Goal: Task Accomplishment & Management: Manage account settings

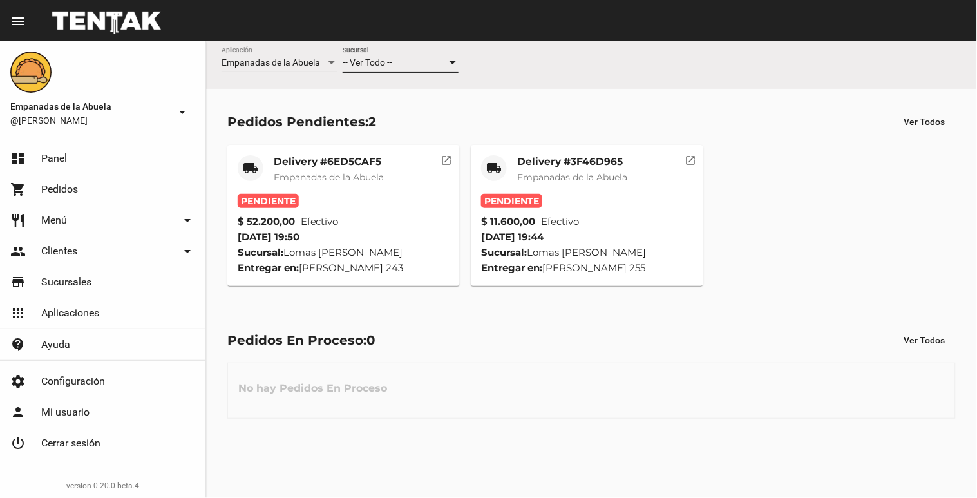
drag, startPoint x: 0, startPoint y: 0, endPoint x: 401, endPoint y: 61, distance: 405.3
click at [401, 61] on div "-- Ver Todo --" at bounding box center [395, 63] width 104 height 10
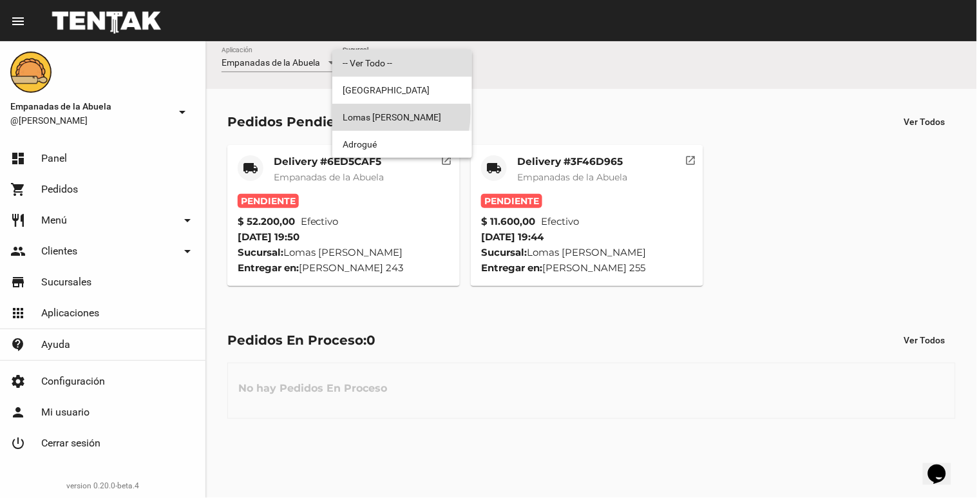
click at [372, 113] on span "Lomas [PERSON_NAME]" at bounding box center [402, 117] width 119 height 27
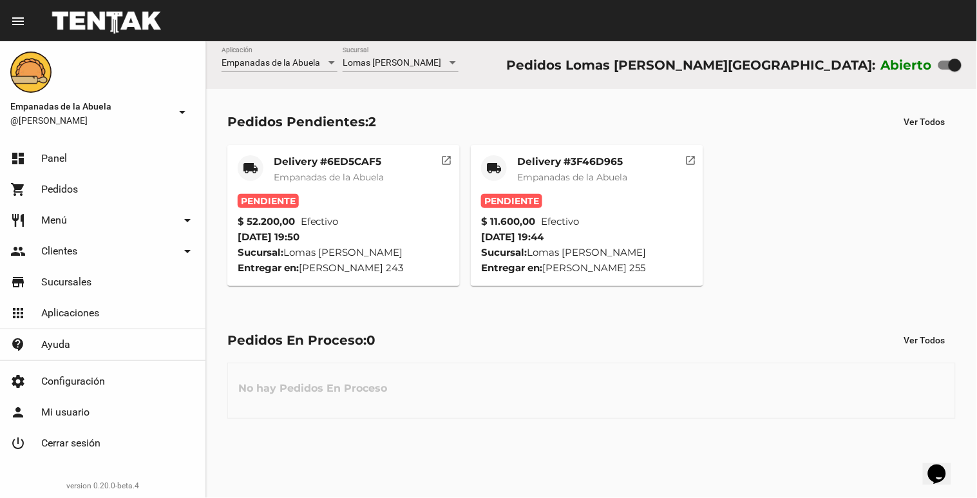
click at [572, 184] on div "Delivery #3F46D965 Empanadas de la Abuela" at bounding box center [572, 174] width 110 height 39
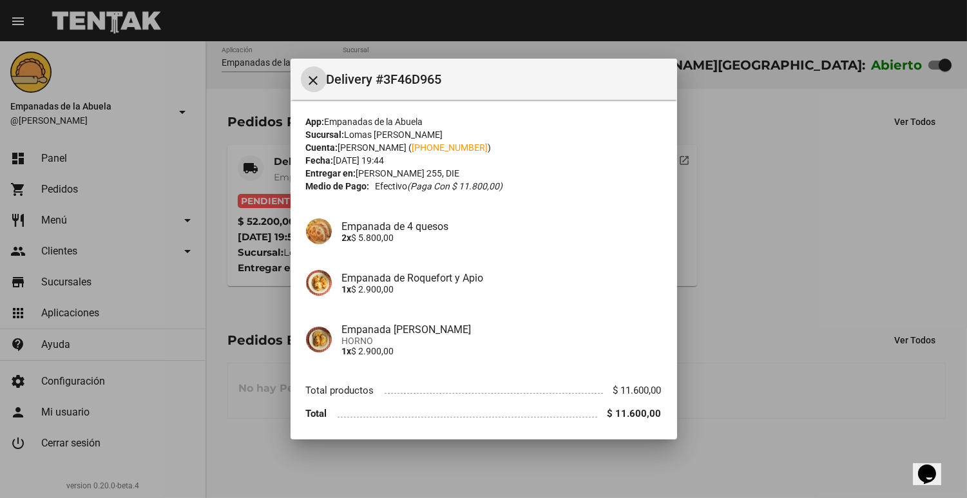
scroll to position [46, 0]
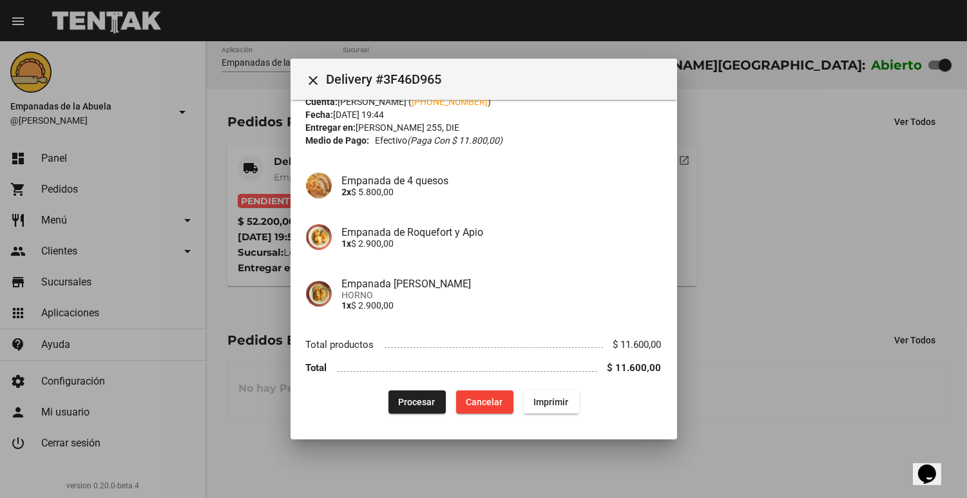
click at [397, 415] on mat-dialog-content "App: Empanadas de la Abuela Sucursal: Lomas [PERSON_NAME] Cuenta: [PERSON_NAME]…" at bounding box center [483, 261] width 386 height 323
click at [399, 404] on span "Procesar" at bounding box center [417, 402] width 37 height 10
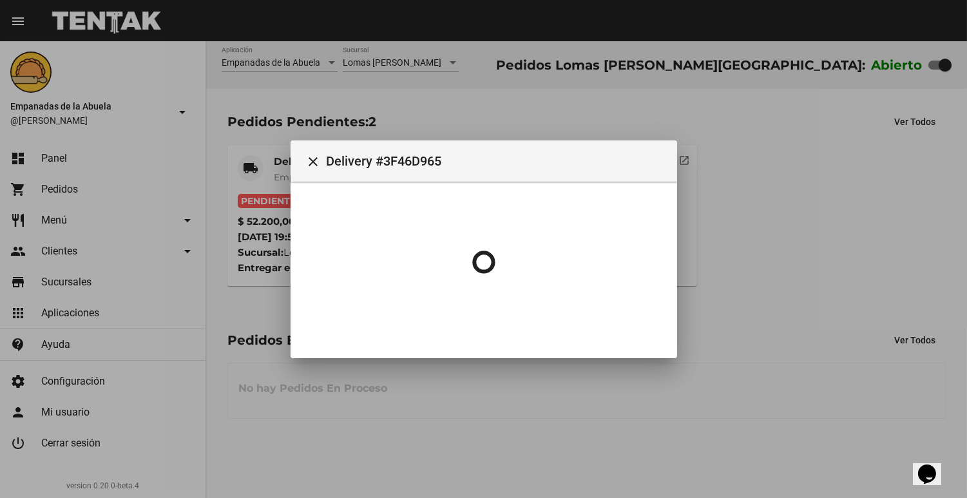
scroll to position [0, 0]
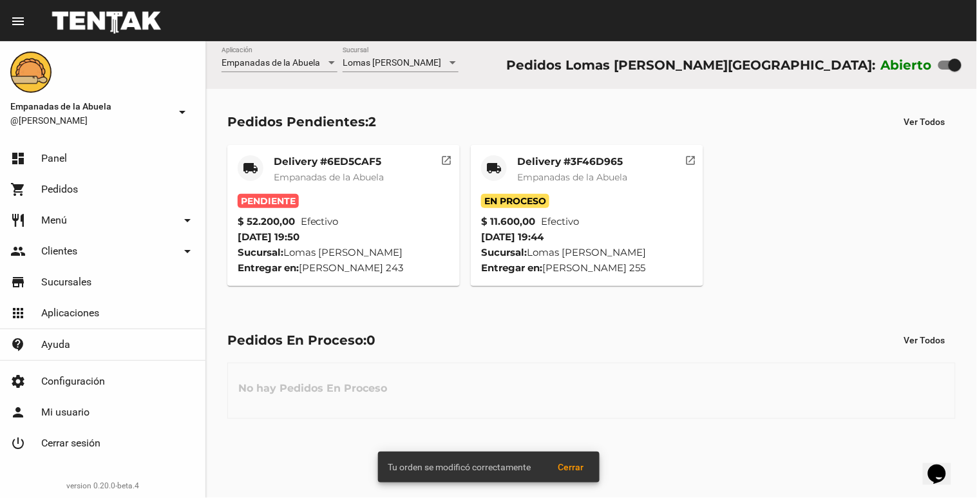
click at [555, 163] on mat-card-title "Delivery #3F46D965" at bounding box center [572, 161] width 110 height 13
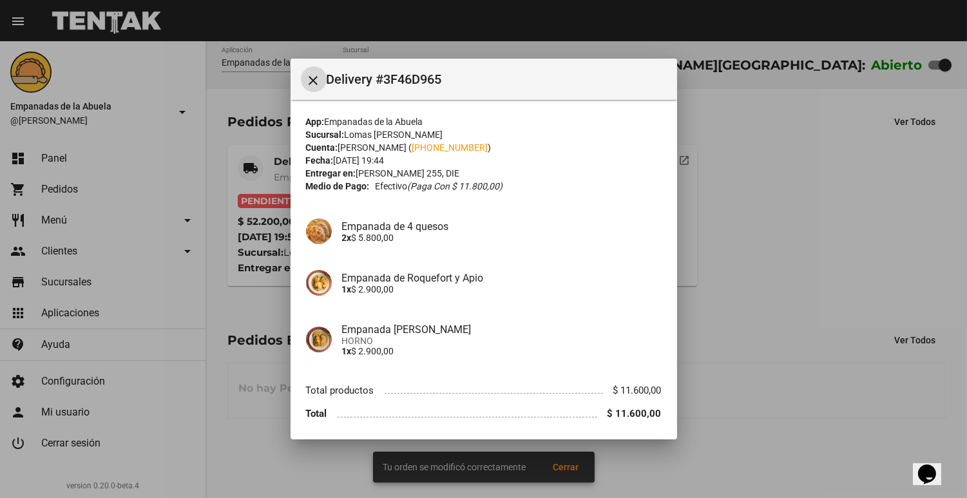
scroll to position [46, 0]
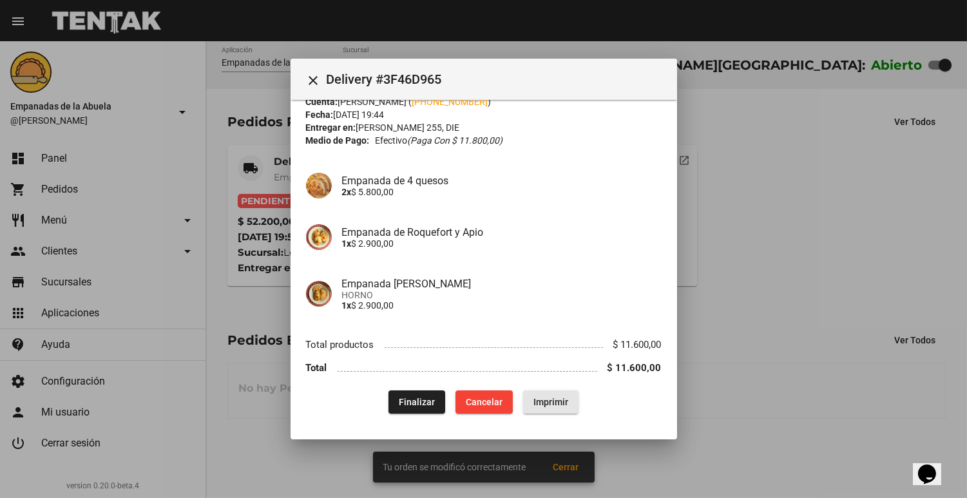
click at [562, 398] on span "Imprimir" at bounding box center [550, 402] width 35 height 10
click at [812, 326] on div at bounding box center [483, 249] width 967 height 498
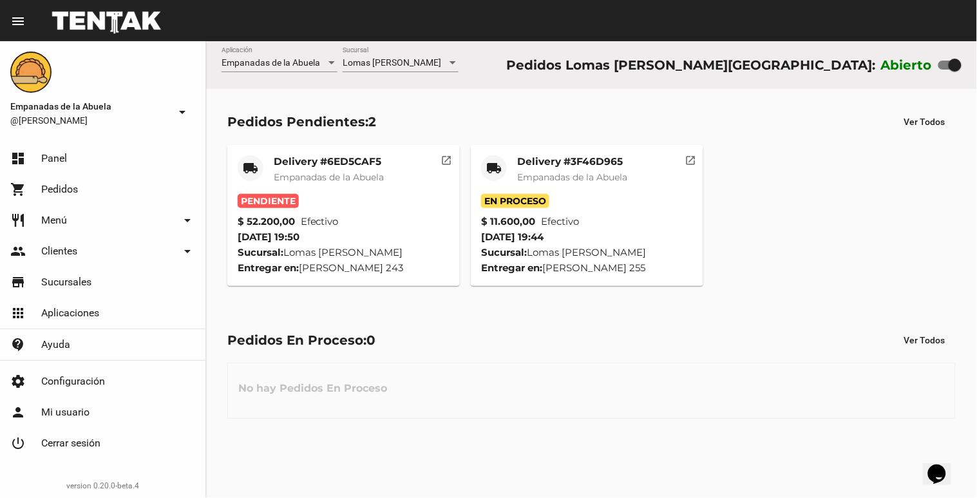
click at [546, 157] on mat-card-title "Delivery #3F46D965" at bounding box center [572, 161] width 110 height 13
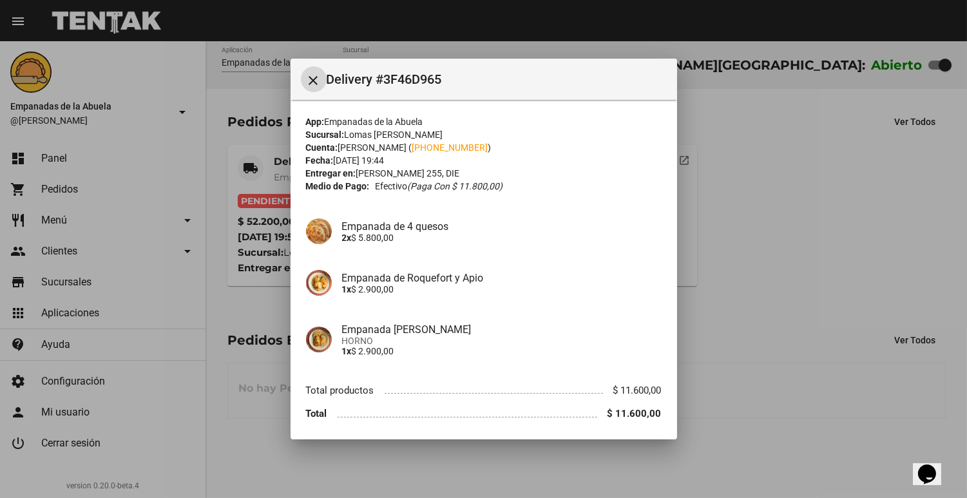
click at [893, 183] on div at bounding box center [483, 249] width 967 height 498
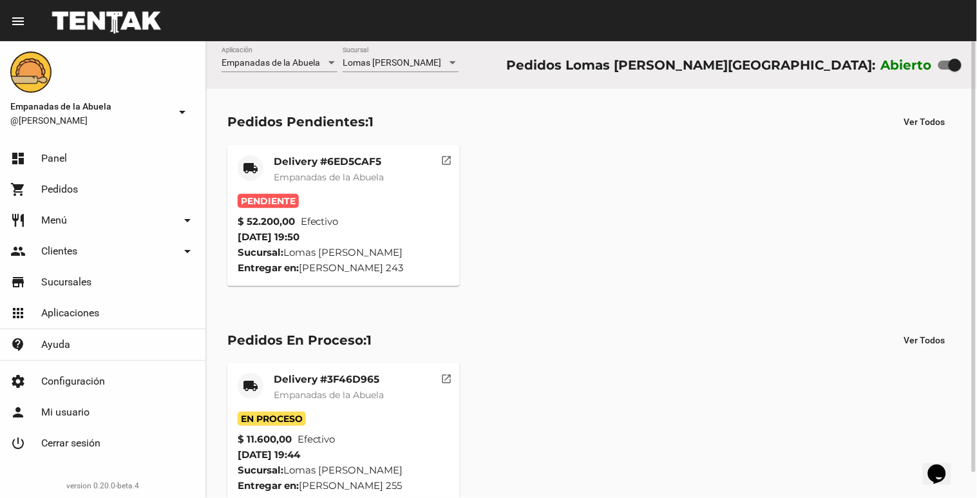
click at [296, 416] on span "En Proceso" at bounding box center [272, 419] width 68 height 14
click at [312, 374] on mat-card-title "Delivery #3F46D965" at bounding box center [329, 379] width 110 height 13
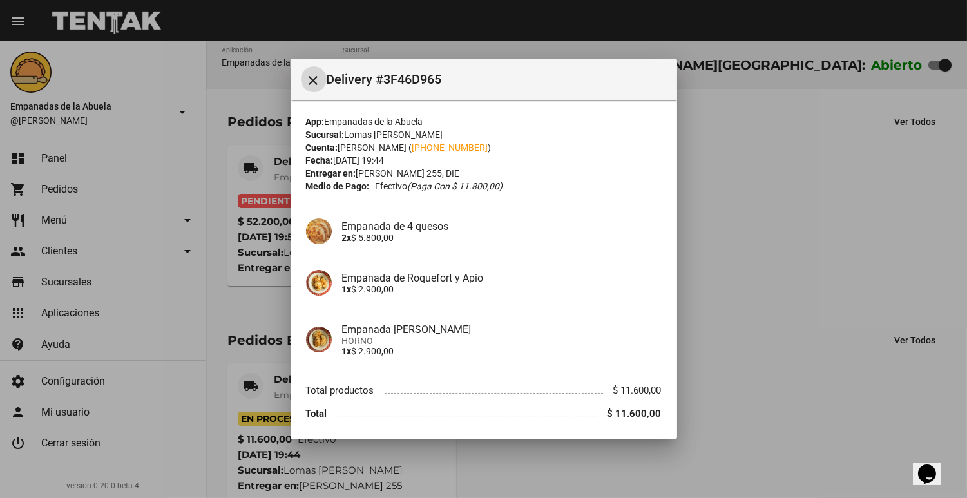
scroll to position [46, 0]
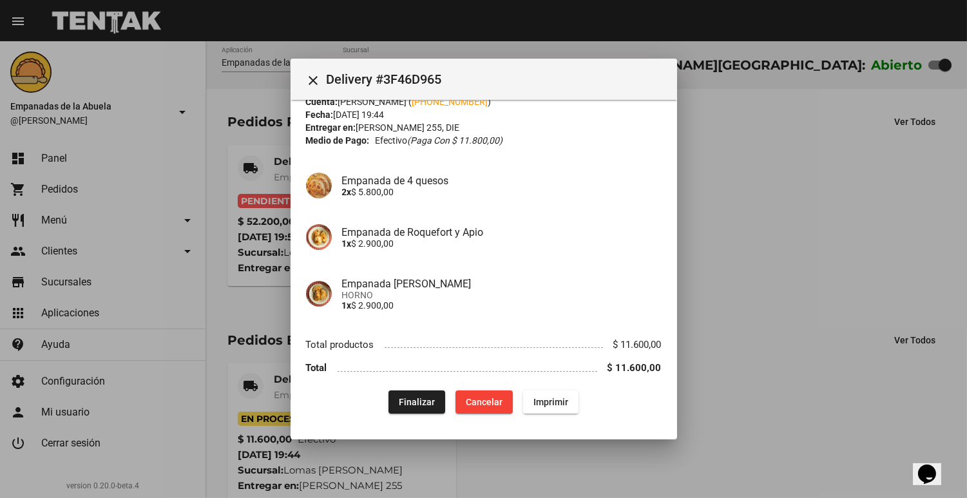
click at [249, 344] on div at bounding box center [483, 249] width 967 height 498
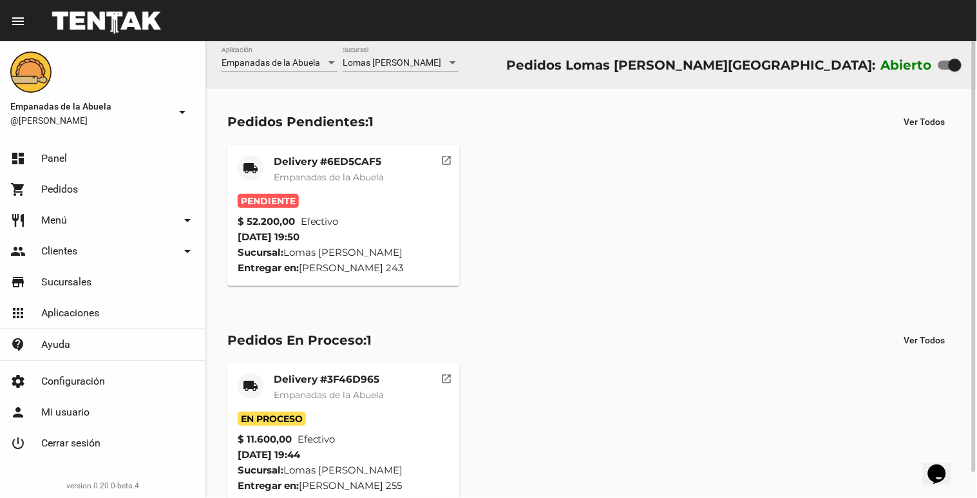
click at [308, 174] on span "Empanadas de la Abuela" at bounding box center [329, 177] width 110 height 12
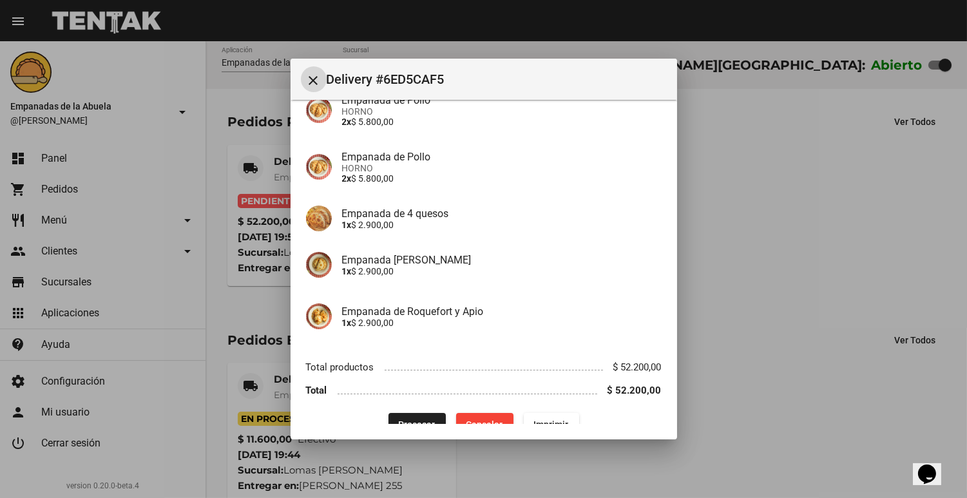
scroll to position [308, 0]
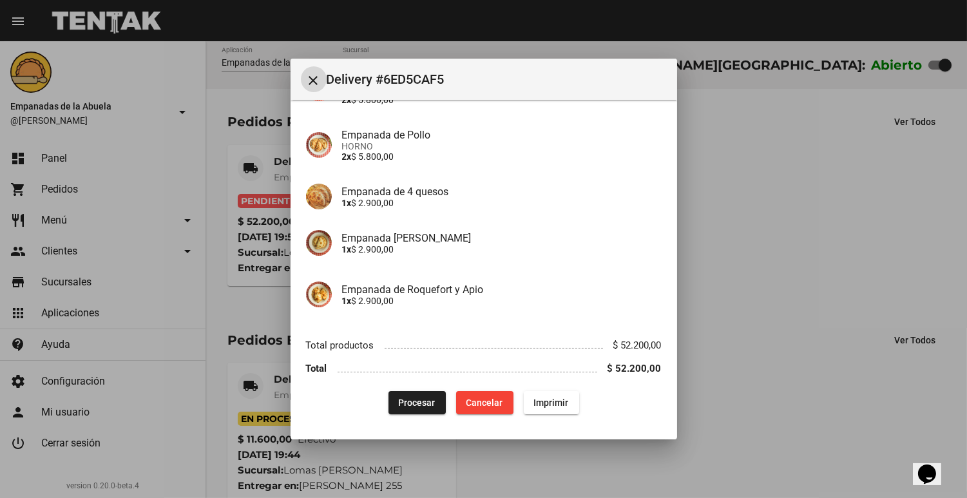
click at [421, 409] on button "Procesar" at bounding box center [416, 402] width 57 height 23
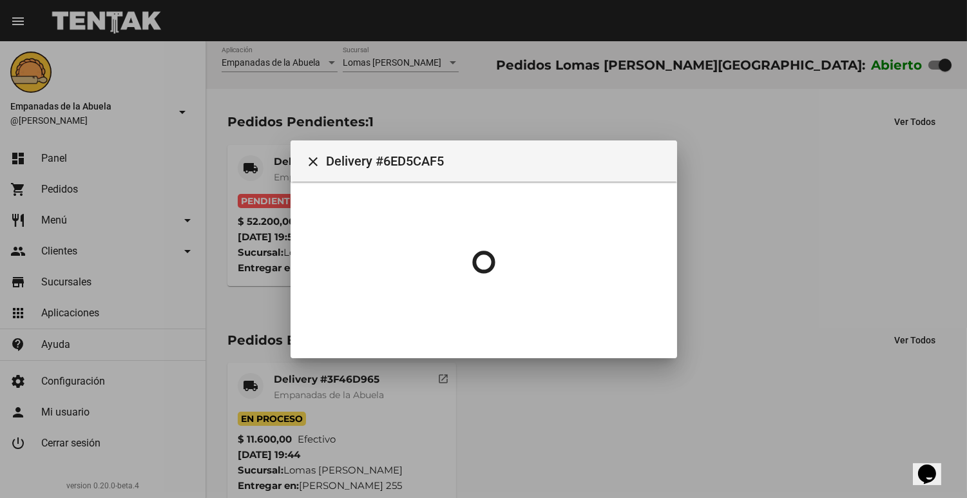
scroll to position [0, 0]
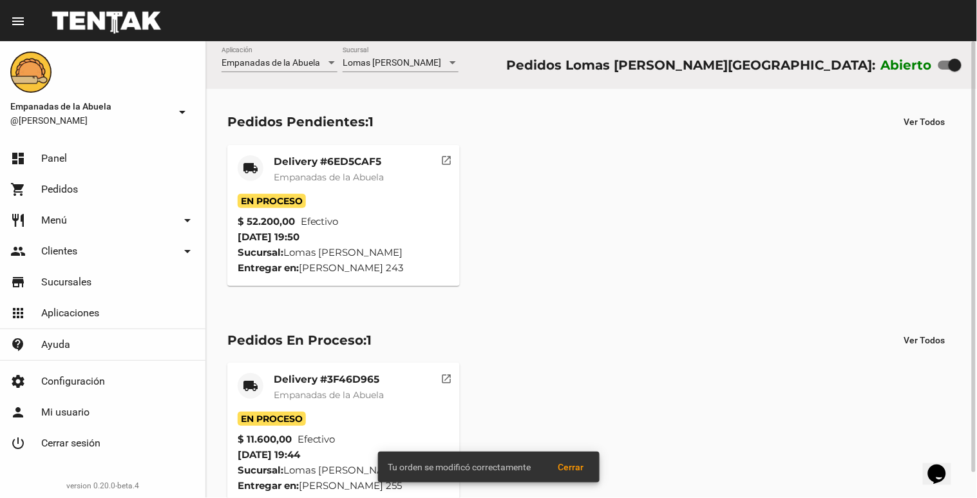
click at [324, 168] on div "Delivery #6ED5CAF5 Empanadas de la Abuela" at bounding box center [329, 174] width 110 height 39
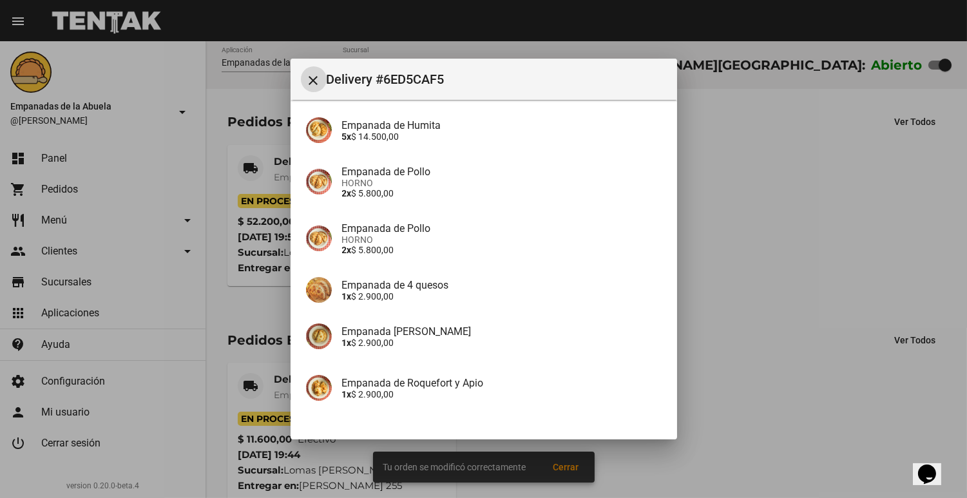
scroll to position [308, 0]
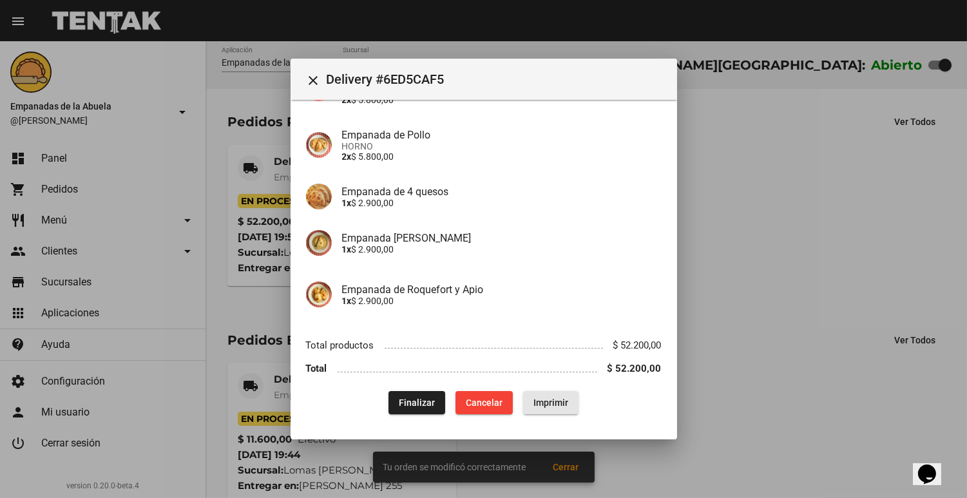
click at [546, 410] on button "Imprimir" at bounding box center [550, 402] width 55 height 23
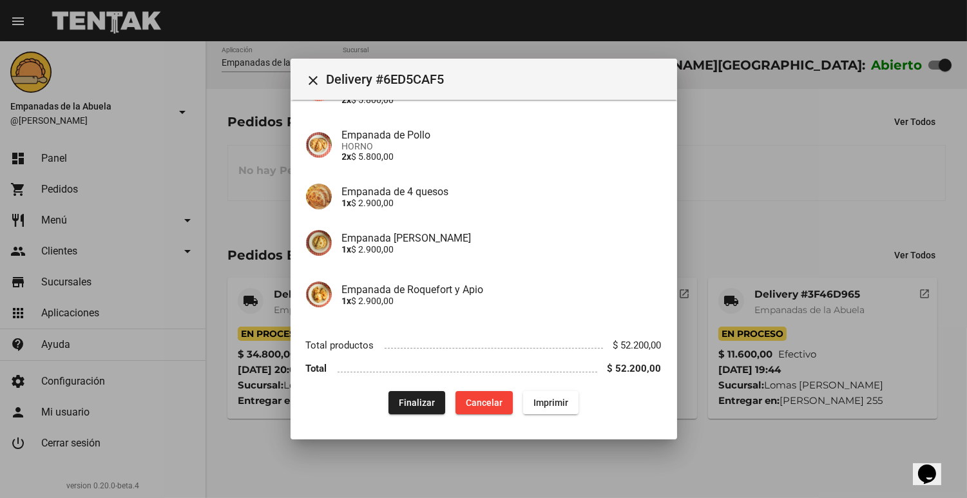
scroll to position [165, 0]
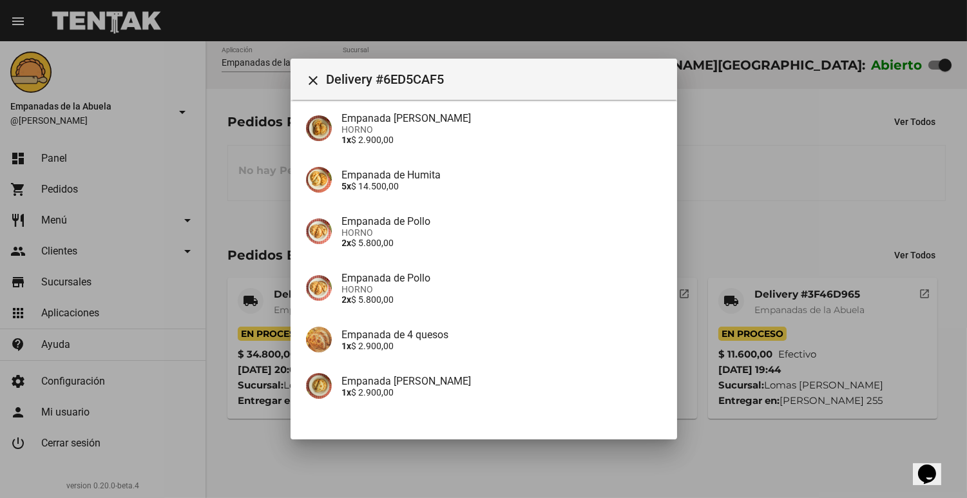
click at [273, 207] on div at bounding box center [483, 249] width 967 height 498
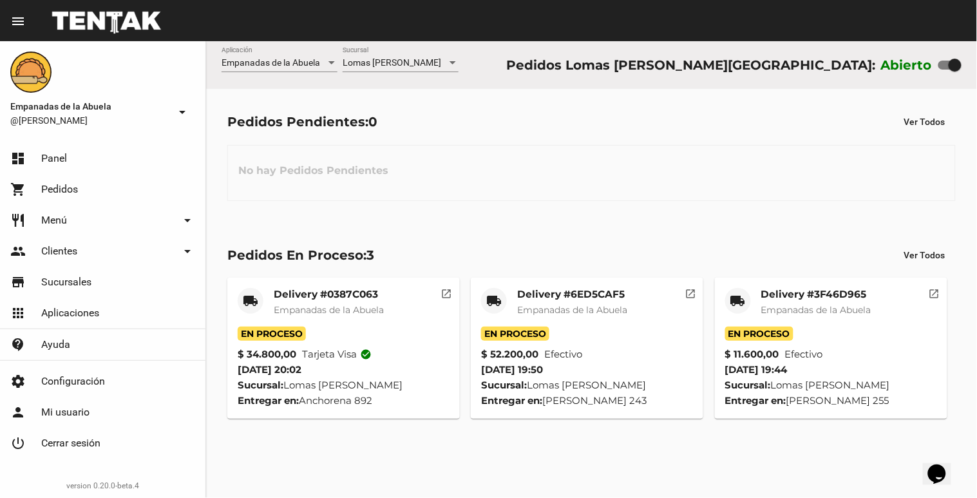
click at [333, 290] on mat-card-title "Delivery #0387C063" at bounding box center [329, 294] width 110 height 13
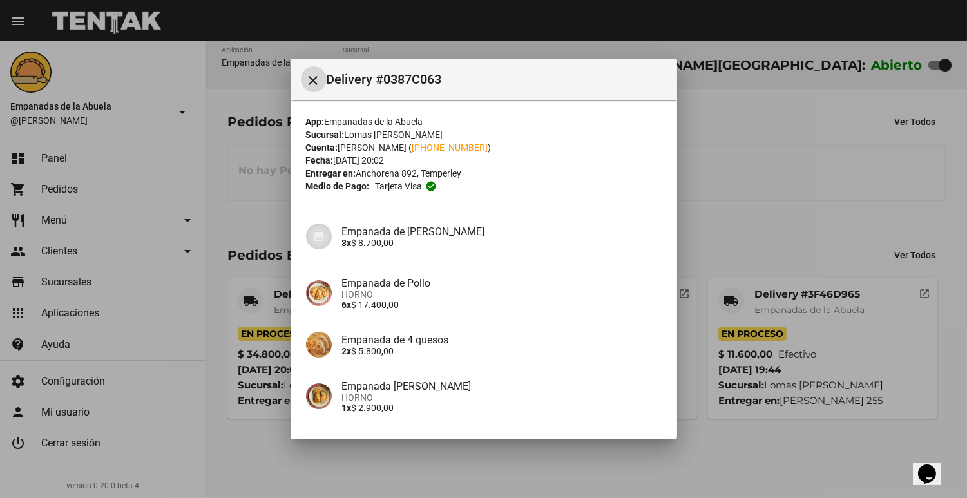
click at [739, 172] on div at bounding box center [483, 249] width 967 height 498
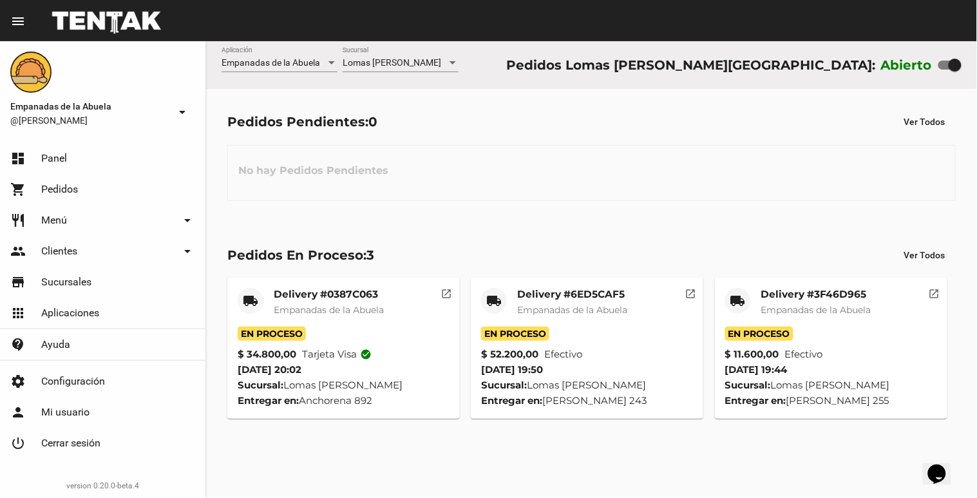
click at [422, 71] on div "Lomas [PERSON_NAME] Sucursal" at bounding box center [401, 59] width 116 height 25
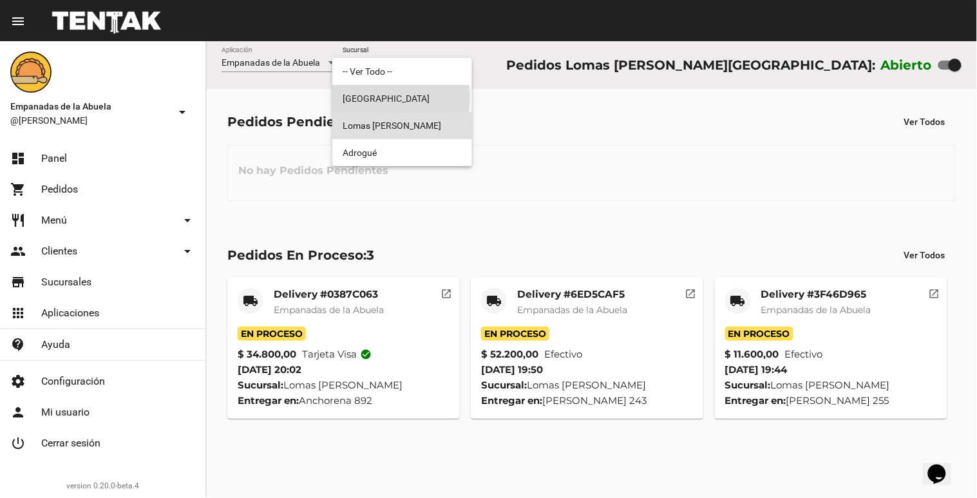
click at [397, 99] on span "[GEOGRAPHIC_DATA]" at bounding box center [402, 98] width 119 height 27
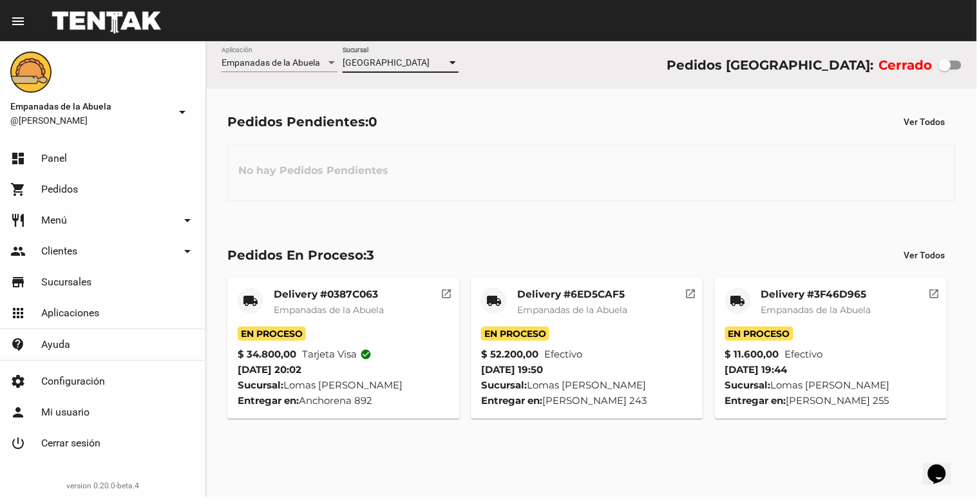
click at [410, 61] on div "[GEOGRAPHIC_DATA]" at bounding box center [395, 63] width 104 height 10
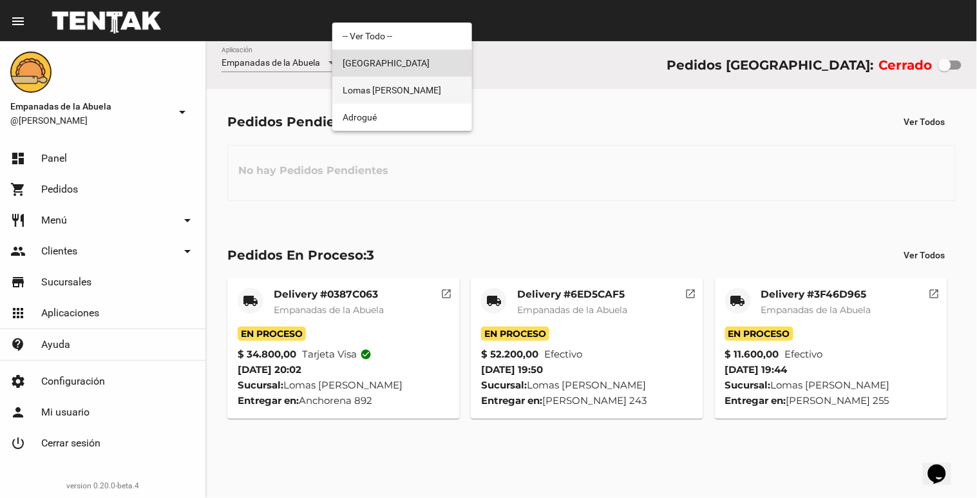
click at [393, 95] on span "Lomas [PERSON_NAME]" at bounding box center [402, 90] width 119 height 27
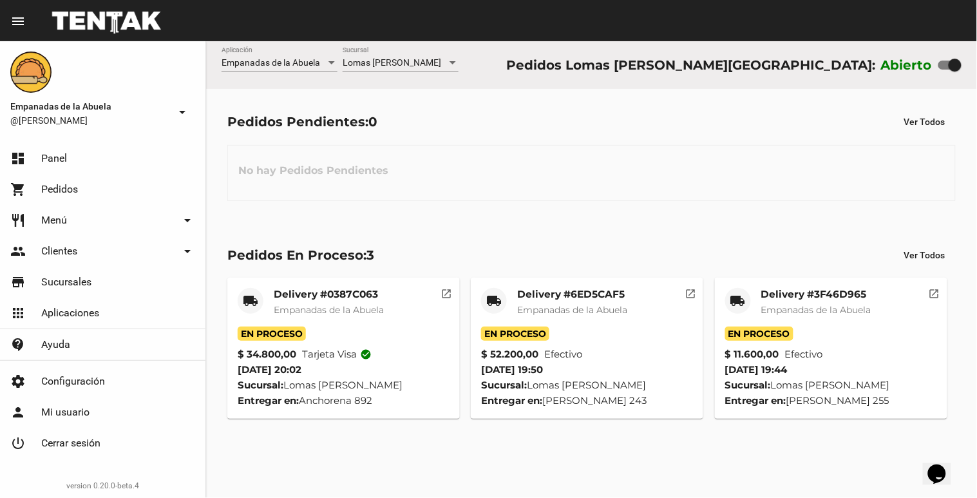
click at [426, 76] on div "Lomas [PERSON_NAME] Sucursal" at bounding box center [401, 65] width 116 height 37
click at [428, 62] on div "Lomas [PERSON_NAME]" at bounding box center [395, 63] width 104 height 10
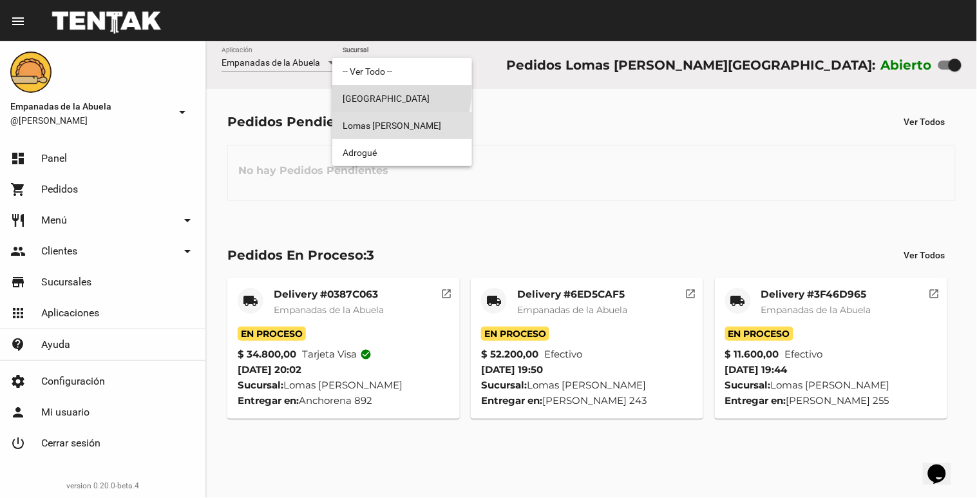
click at [388, 90] on span "[GEOGRAPHIC_DATA]" at bounding box center [402, 98] width 119 height 27
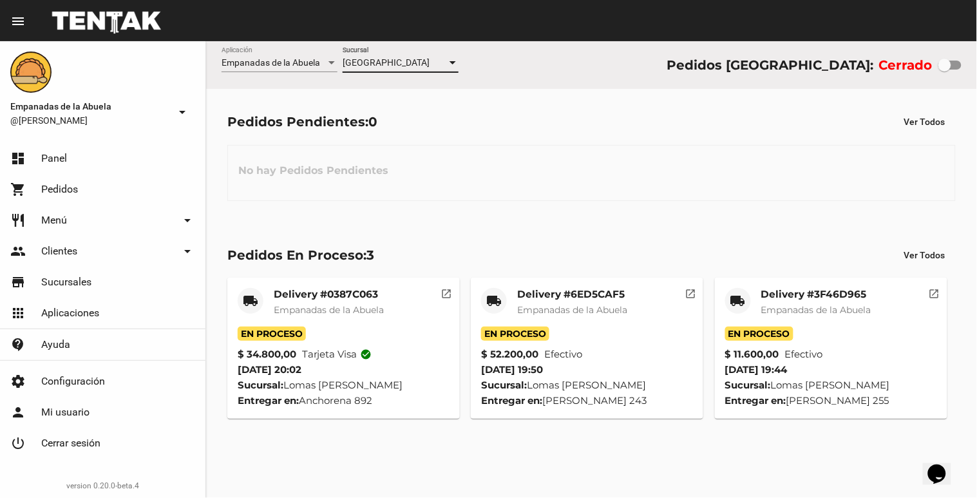
click at [395, 62] on span "[GEOGRAPHIC_DATA]" at bounding box center [386, 62] width 87 height 10
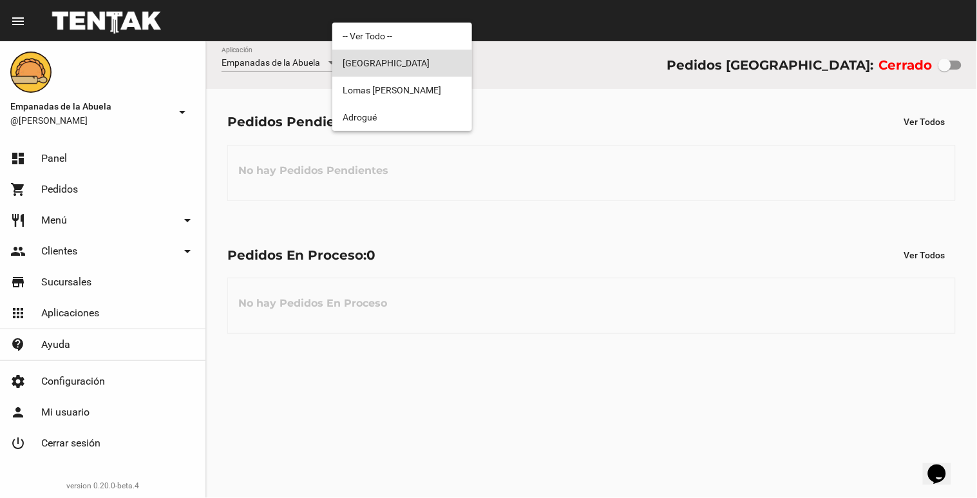
click at [374, 57] on span "[GEOGRAPHIC_DATA]" at bounding box center [402, 63] width 119 height 27
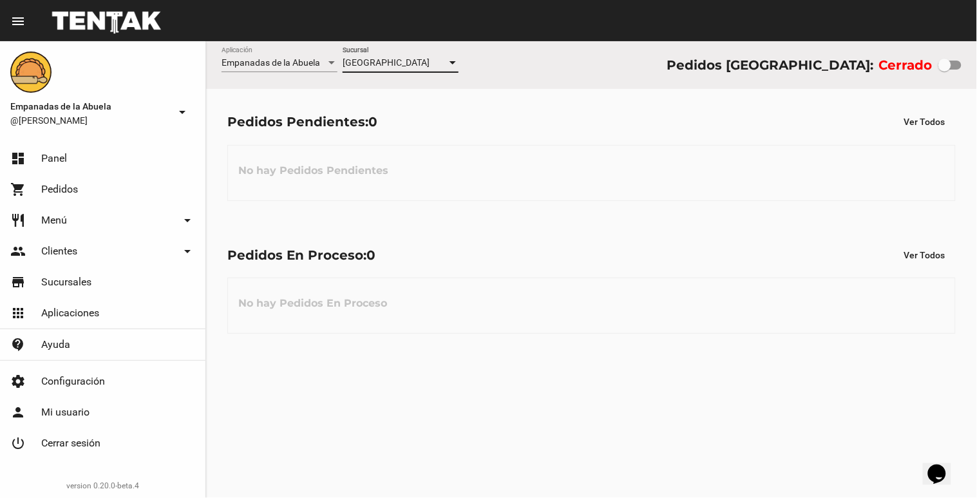
click at [372, 59] on span "[GEOGRAPHIC_DATA]" at bounding box center [386, 62] width 87 height 10
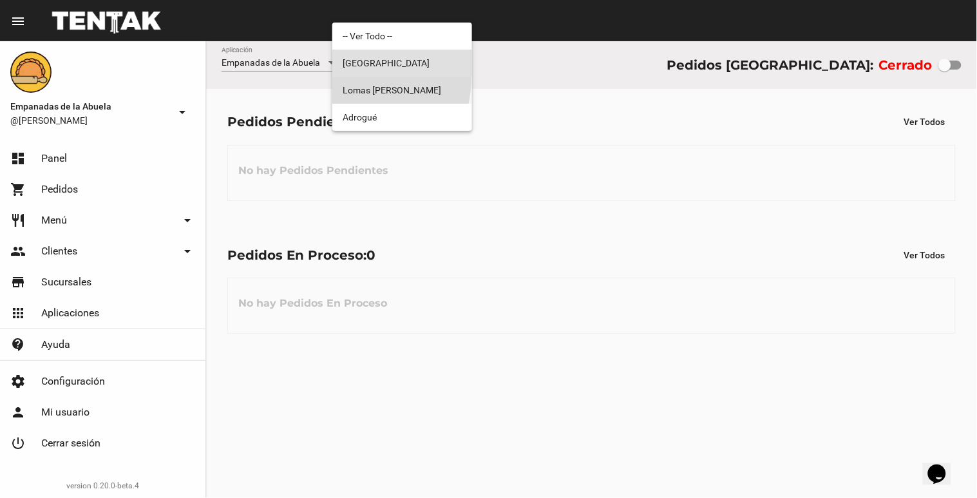
click at [372, 81] on span "Lomas [PERSON_NAME]" at bounding box center [402, 90] width 119 height 27
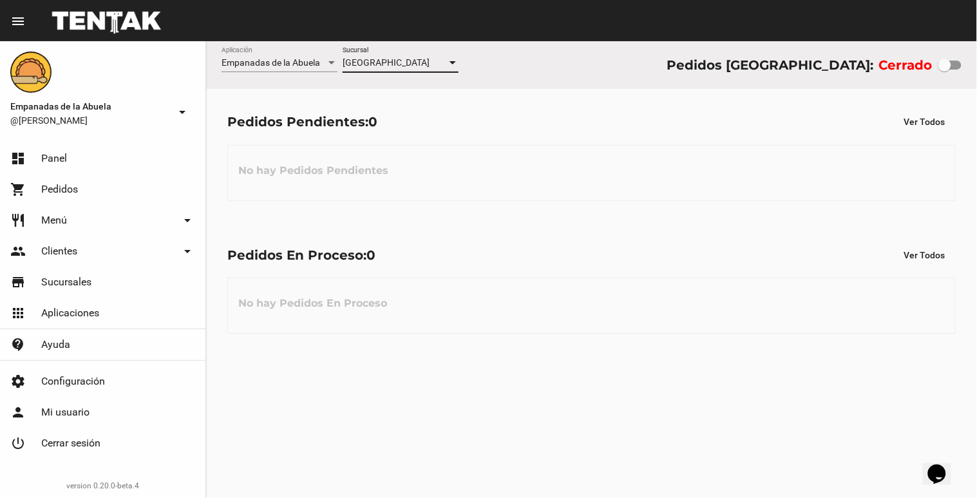
checkbox input "true"
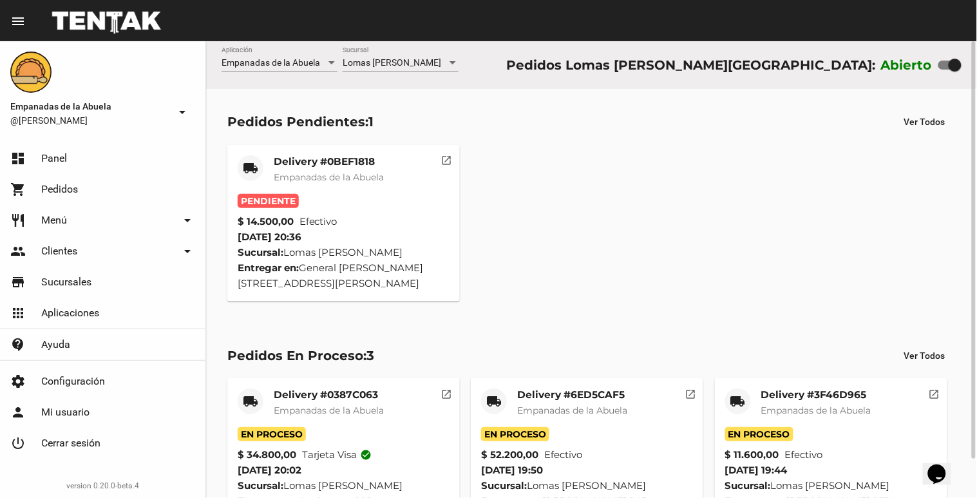
drag, startPoint x: 307, startPoint y: 171, endPoint x: 316, endPoint y: 175, distance: 9.2
click at [316, 175] on span "Empanadas de la Abuela" at bounding box center [329, 177] width 110 height 12
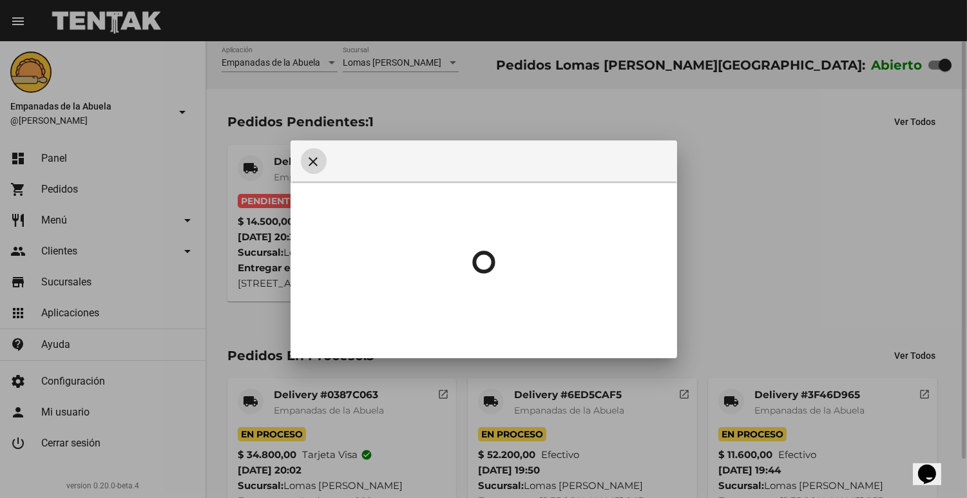
scroll to position [81, 0]
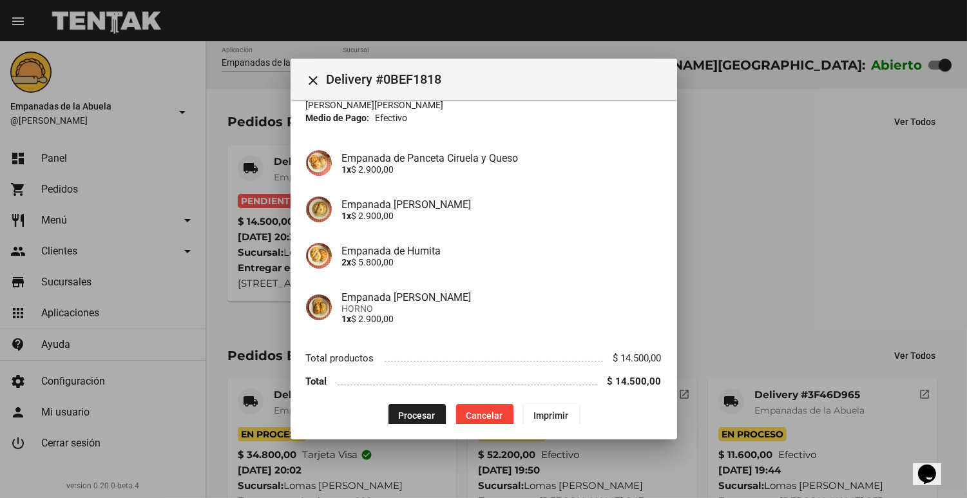
click at [477, 164] on p "1x $ 2.900,00" at bounding box center [501, 169] width 319 height 10
click at [399, 404] on button "Procesar" at bounding box center [416, 415] width 57 height 23
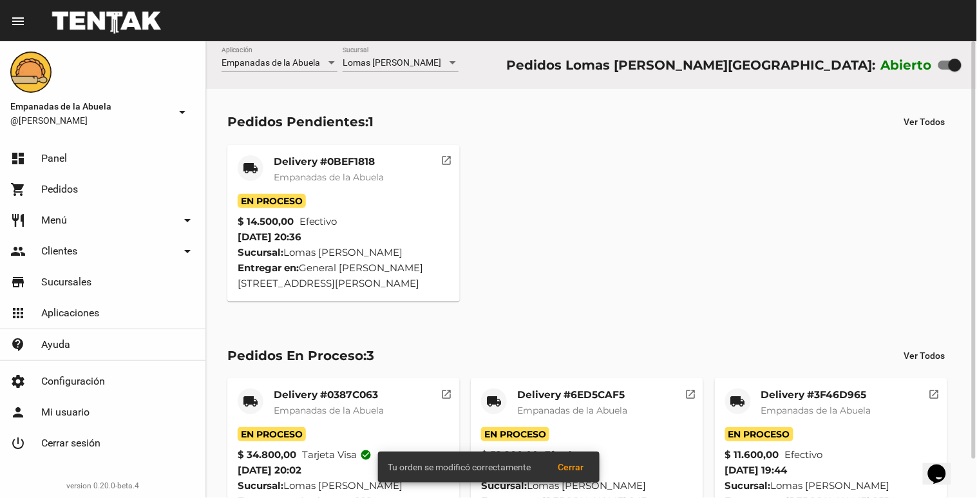
click at [283, 159] on mat-card-title "Delivery #0BEF1818" at bounding box center [329, 161] width 110 height 13
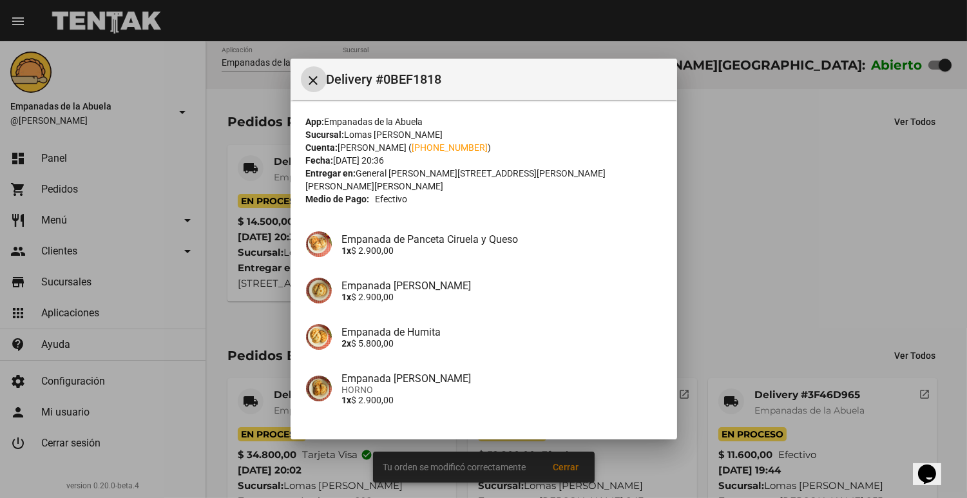
scroll to position [81, 0]
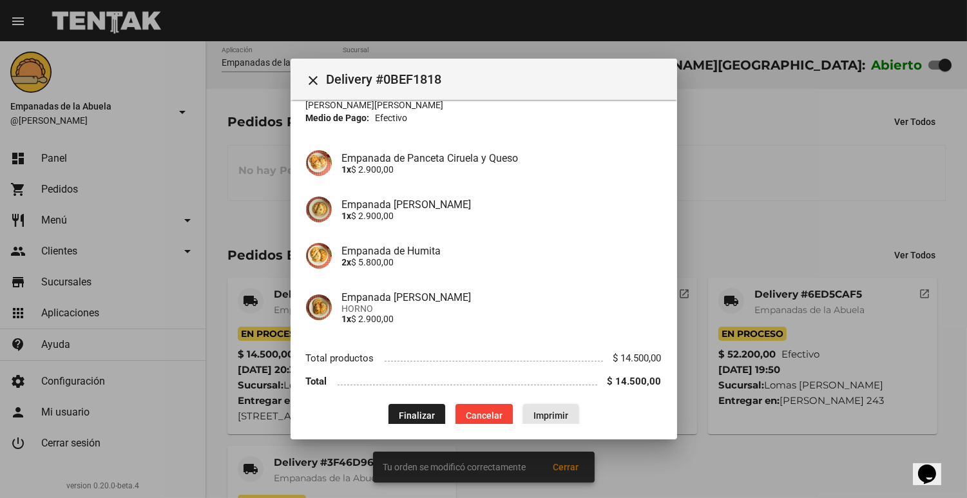
click at [572, 406] on button "Imprimir" at bounding box center [550, 415] width 55 height 23
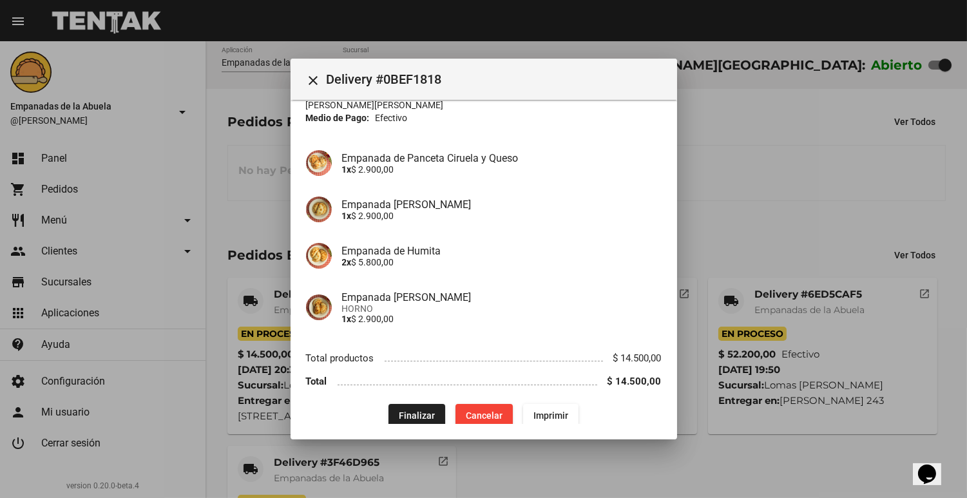
click at [687, 170] on div at bounding box center [483, 249] width 967 height 498
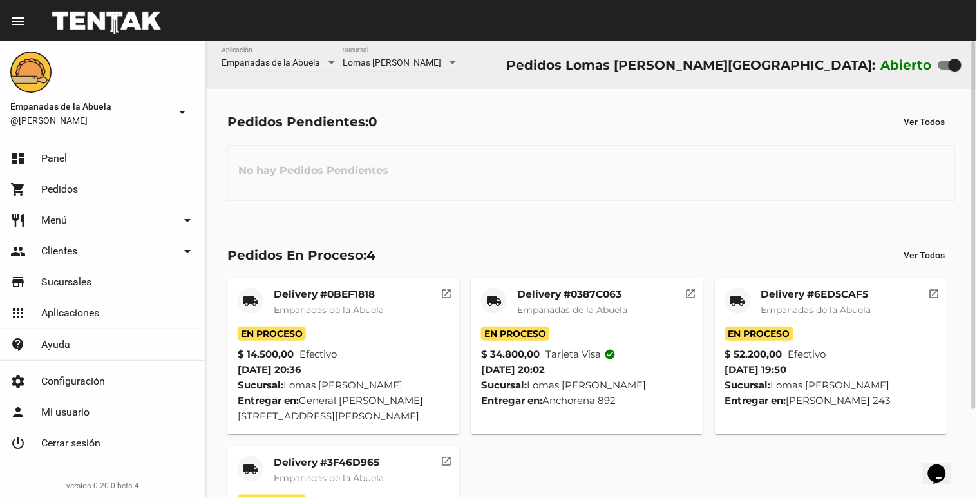
click at [296, 299] on mat-card-title "Delivery #0BEF1818" at bounding box center [329, 294] width 110 height 13
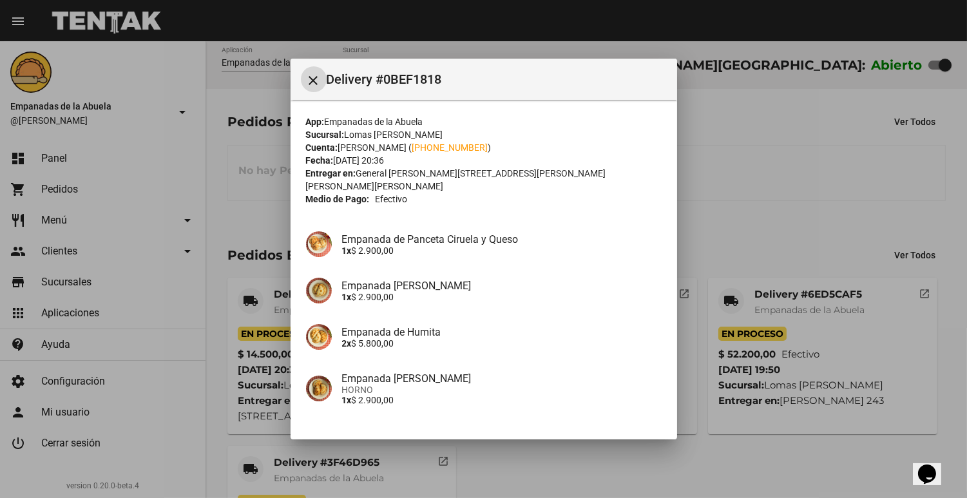
click at [268, 287] on div at bounding box center [483, 249] width 967 height 498
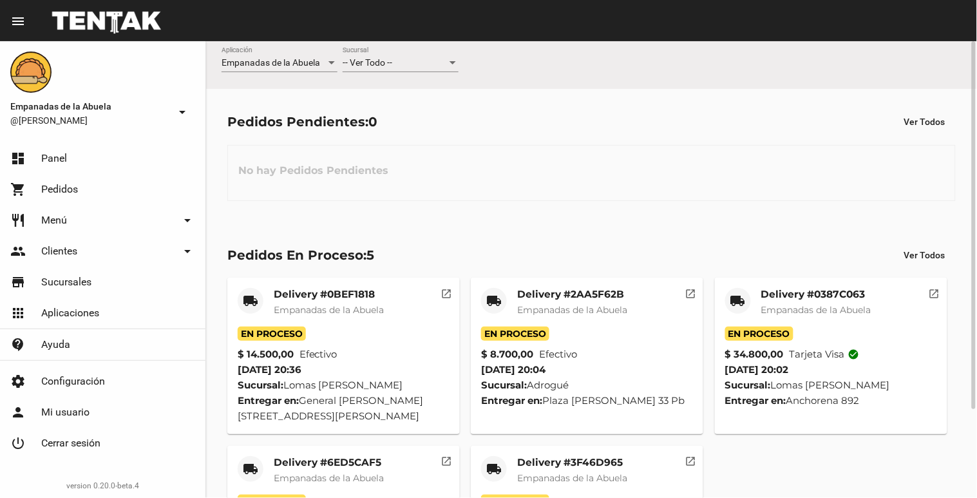
click at [402, 61] on div "-- Ver Todo --" at bounding box center [395, 63] width 104 height 10
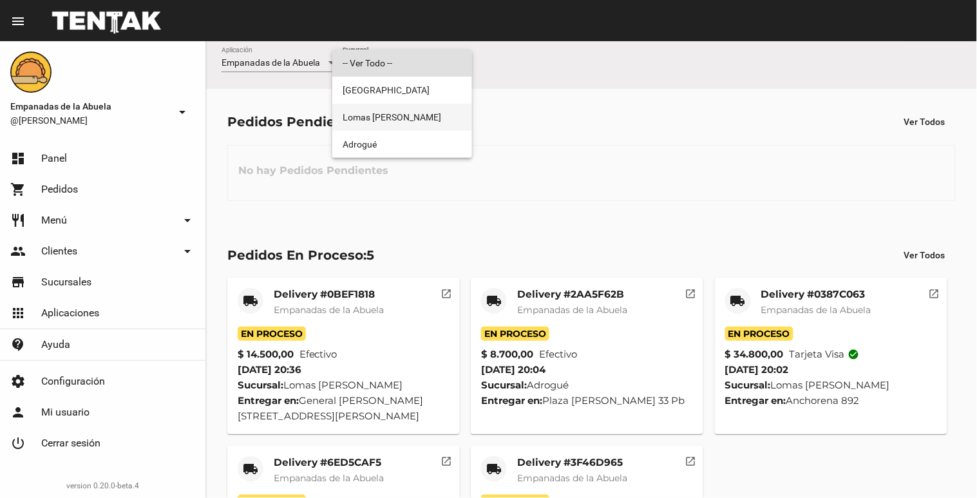
click at [387, 112] on span "Lomas [PERSON_NAME]" at bounding box center [402, 117] width 119 height 27
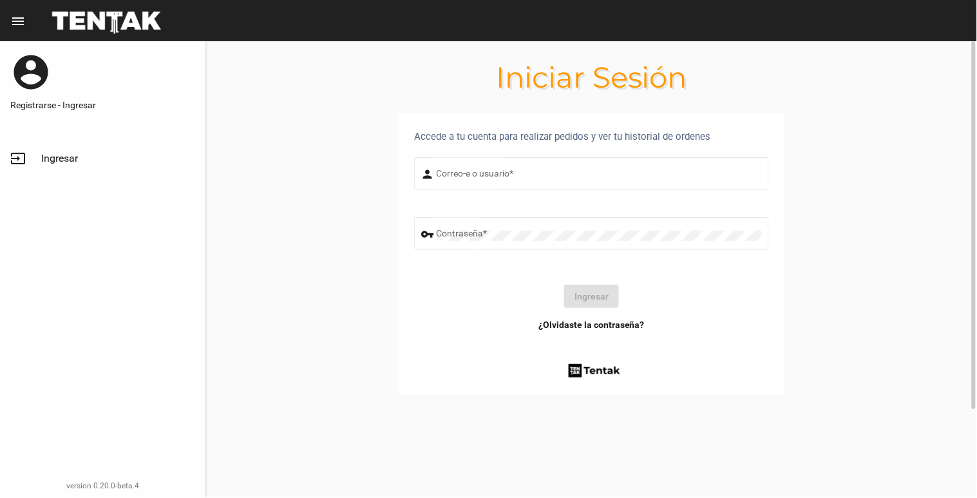
type input "natalialabancz@hotmail.com"
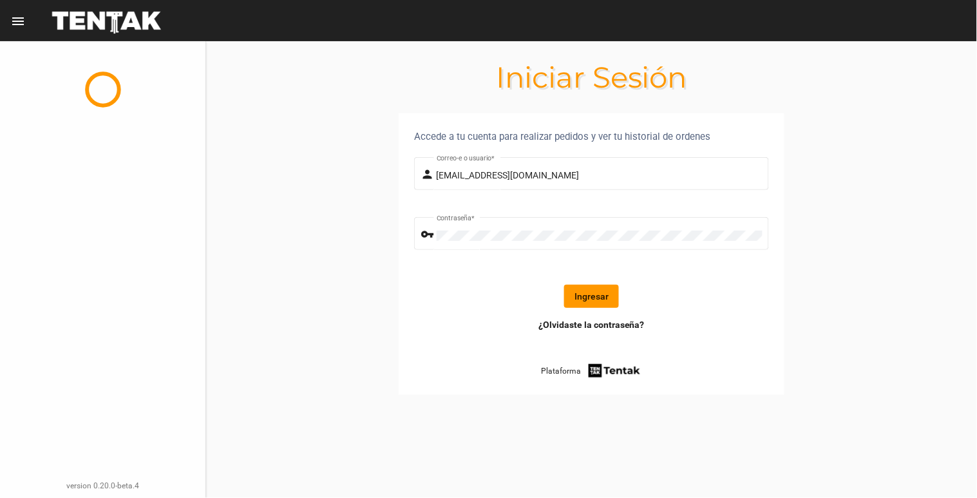
click at [590, 298] on button "Ingresar" at bounding box center [591, 296] width 55 height 23
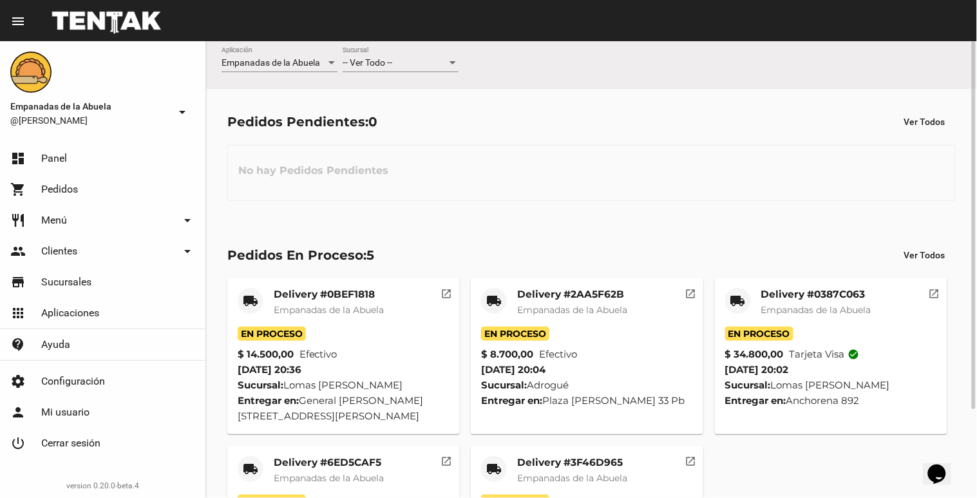
click at [425, 68] on div "-- Ver Todo --" at bounding box center [395, 63] width 104 height 10
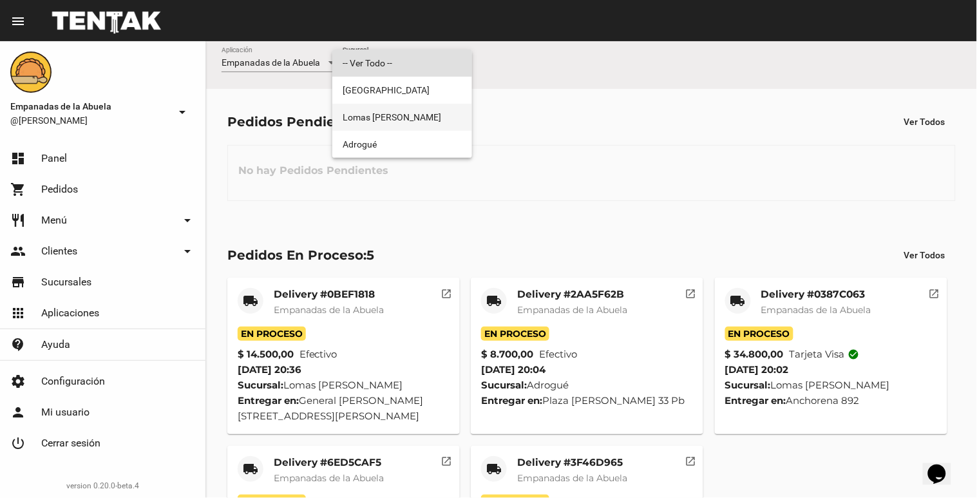
click at [411, 120] on span "Lomas [PERSON_NAME]" at bounding box center [402, 117] width 119 height 27
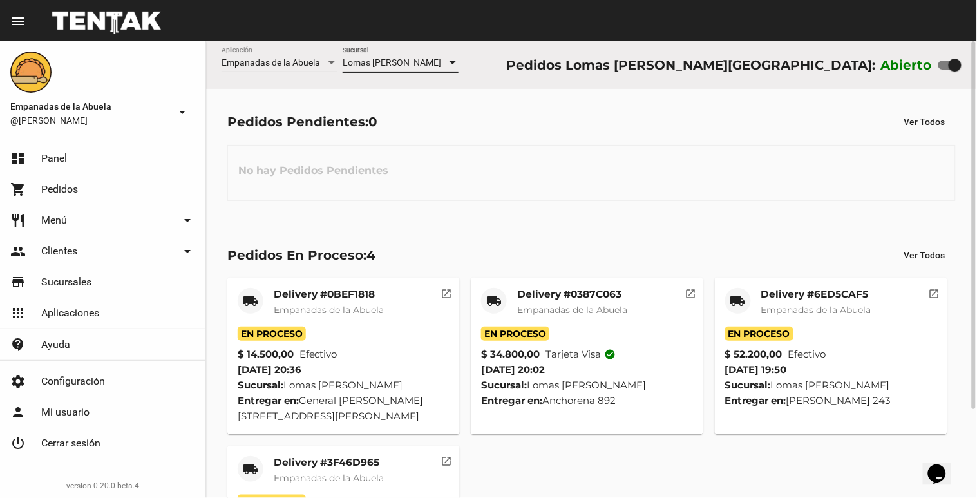
click at [956, 59] on div at bounding box center [955, 65] width 13 height 13
click at [945, 70] on input "checkbox" at bounding box center [944, 70] width 1 height 1
checkbox input "false"
